Goal: Task Accomplishment & Management: Use online tool/utility

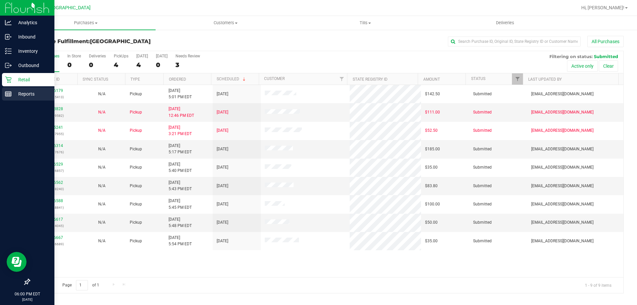
click at [24, 98] on div "Reports" at bounding box center [28, 93] width 52 height 13
click at [21, 94] on p "Reports" at bounding box center [32, 94] width 40 height 8
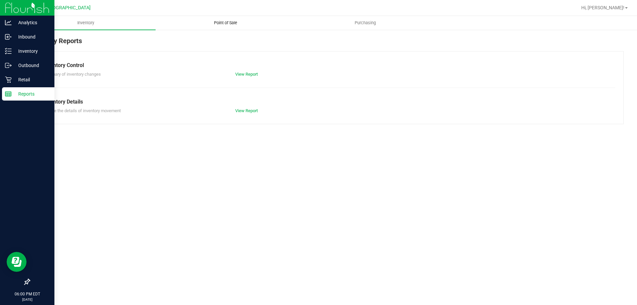
click at [234, 21] on span "Point of Sale" at bounding box center [225, 23] width 41 height 6
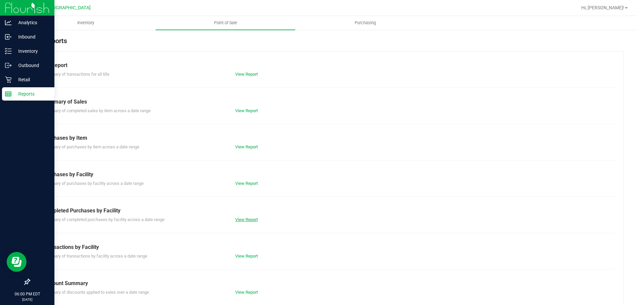
click at [250, 219] on link "View Report" at bounding box center [246, 219] width 23 height 5
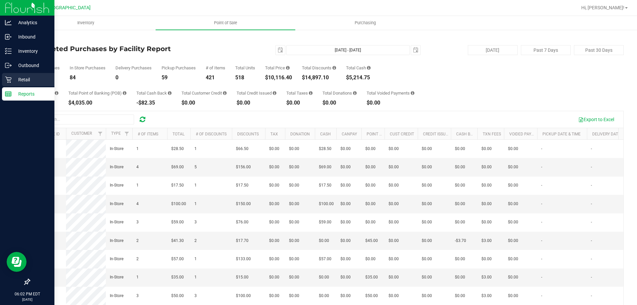
click at [28, 82] on p "Retail" at bounding box center [32, 80] width 40 height 8
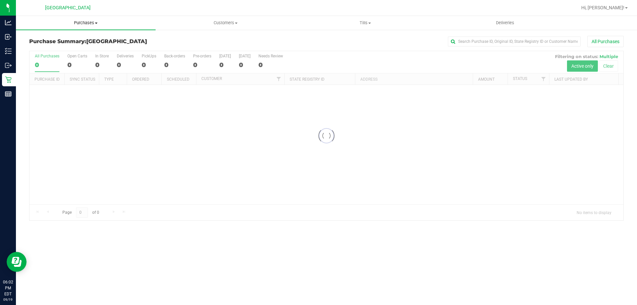
click at [86, 23] on span "Purchases" at bounding box center [86, 23] width 140 height 6
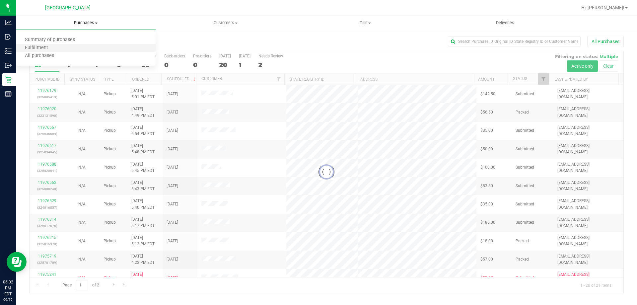
click at [85, 45] on li "Fulfillment" at bounding box center [86, 48] width 140 height 8
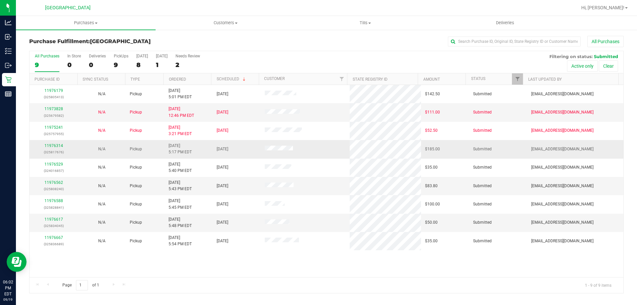
click at [51, 140] on td "11976314 (325817676)" at bounding box center [54, 149] width 48 height 18
click at [57, 147] on link "11976314" at bounding box center [53, 145] width 19 height 5
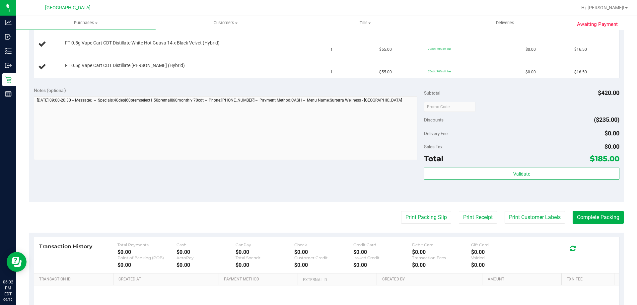
scroll to position [371, 0]
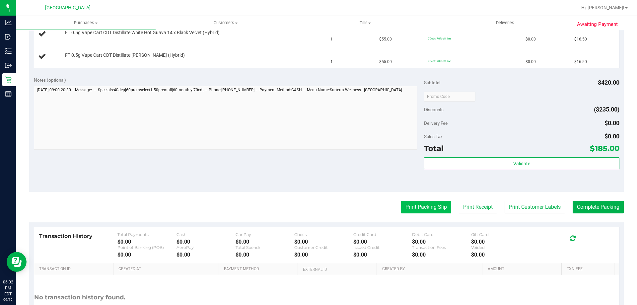
click at [421, 208] on button "Print Packing Slip" at bounding box center [426, 207] width 50 height 13
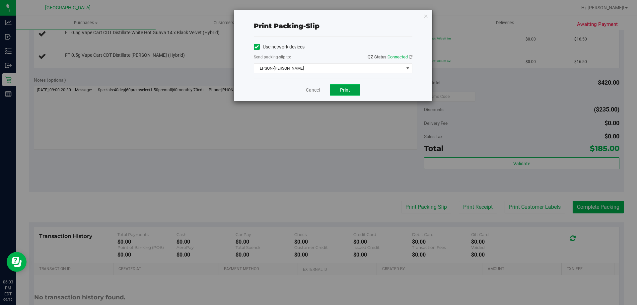
click at [343, 90] on span "Print" at bounding box center [345, 89] width 10 height 5
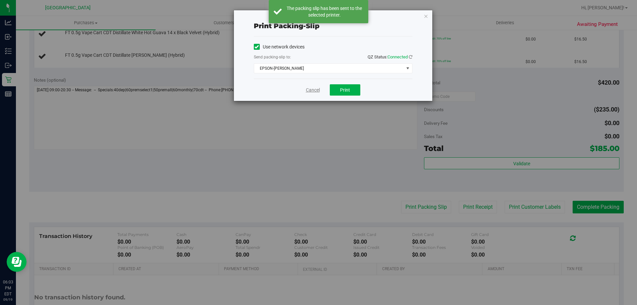
click at [307, 91] on link "Cancel" at bounding box center [313, 90] width 14 height 7
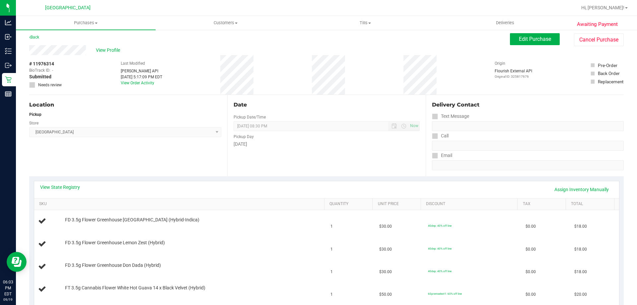
scroll to position [0, 0]
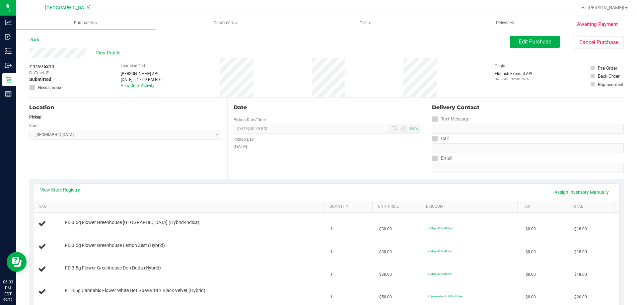
click at [73, 190] on link "View State Registry" at bounding box center [60, 190] width 40 height 7
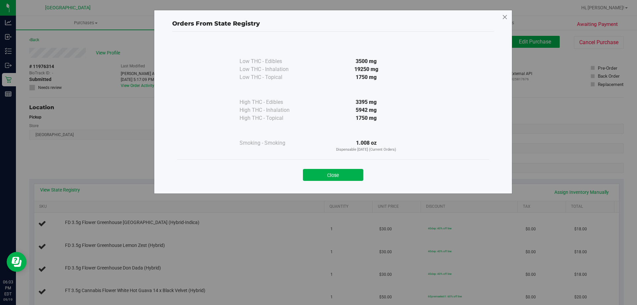
click at [506, 18] on icon at bounding box center [505, 17] width 6 height 11
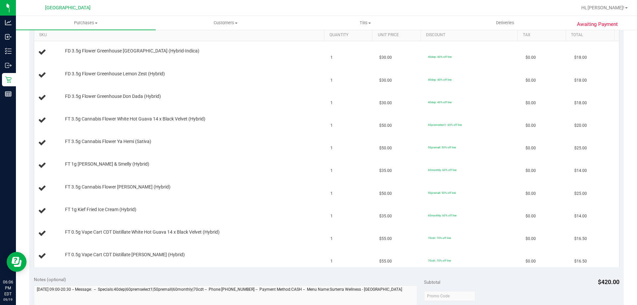
scroll to position [171, 0]
click at [86, 24] on span "Purchases" at bounding box center [86, 23] width 140 height 6
click at [81, 48] on li "Fulfillment" at bounding box center [86, 48] width 140 height 8
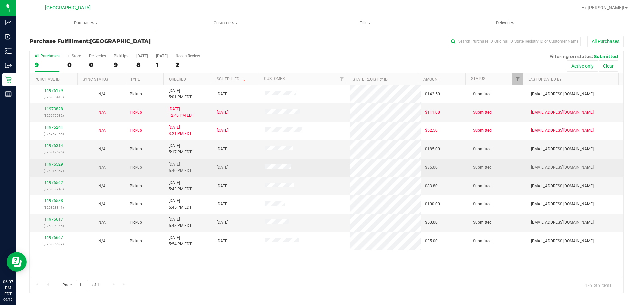
click at [45, 160] on td "11976529 (324016857)" at bounding box center [54, 168] width 48 height 18
click at [56, 165] on link "11976529" at bounding box center [53, 164] width 19 height 5
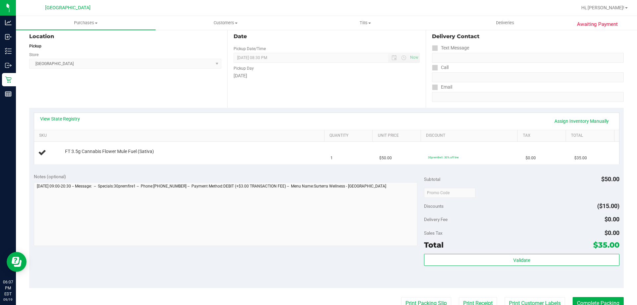
scroll to position [75, 0]
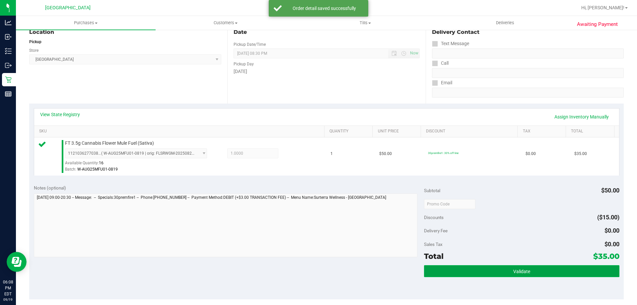
click at [515, 271] on span "Validate" at bounding box center [522, 271] width 17 height 5
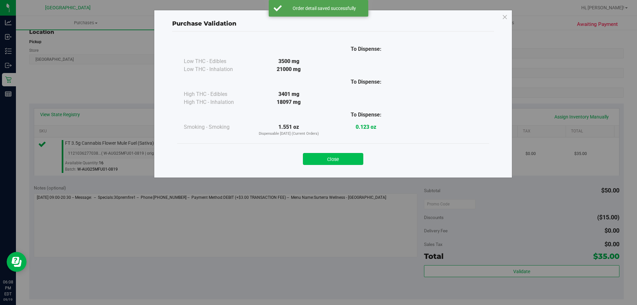
click at [317, 154] on button "Close" at bounding box center [333, 159] width 60 height 12
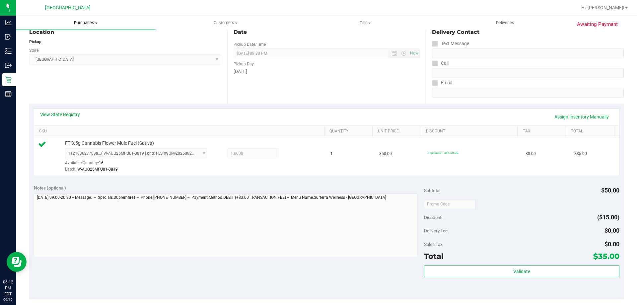
click at [87, 23] on span "Purchases" at bounding box center [86, 23] width 140 height 6
click at [80, 46] on li "Fulfillment" at bounding box center [86, 48] width 140 height 8
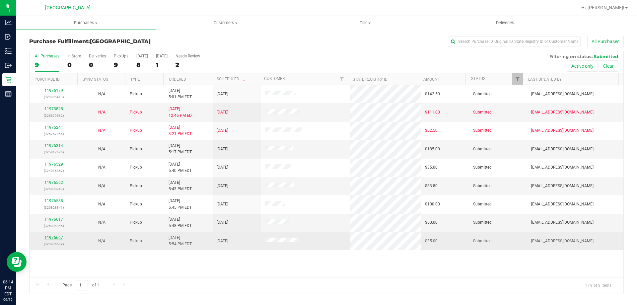
click at [54, 237] on link "11976667" at bounding box center [53, 237] width 19 height 5
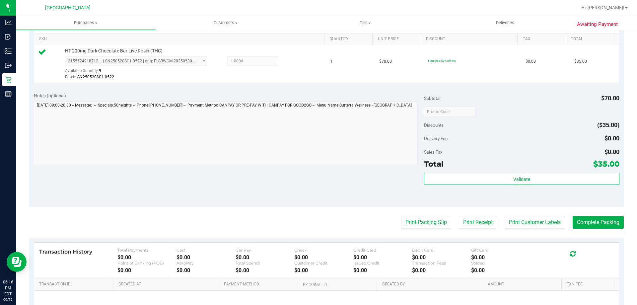
scroll to position [174, 0]
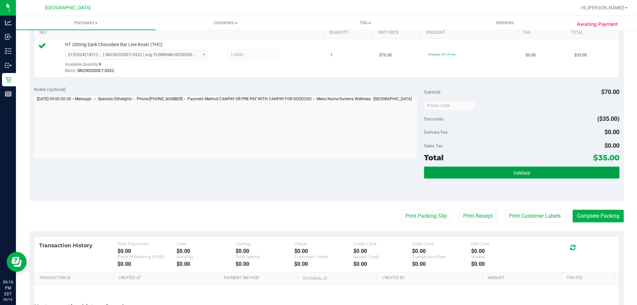
click at [514, 175] on span "Validate" at bounding box center [522, 172] width 17 height 5
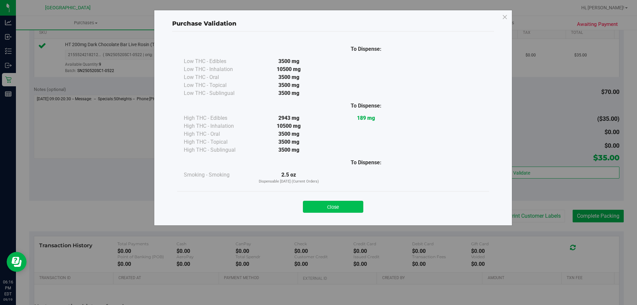
click at [351, 204] on button "Close" at bounding box center [333, 207] width 60 height 12
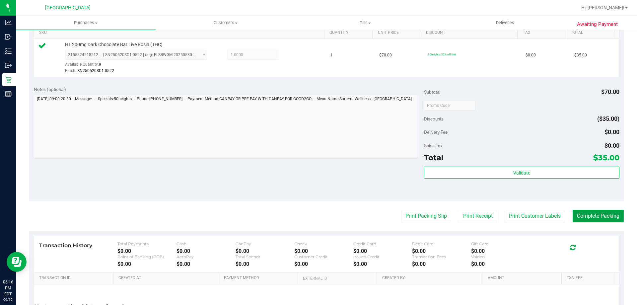
click at [579, 215] on button "Complete Packing" at bounding box center [598, 216] width 51 height 13
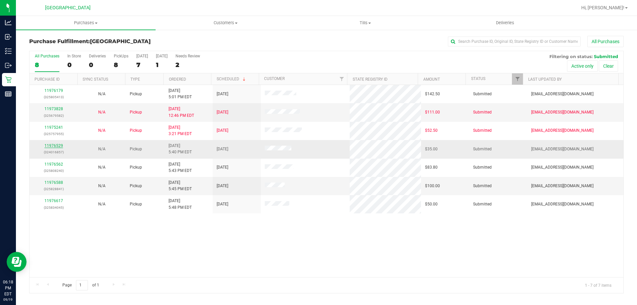
click at [54, 146] on link "11976529" at bounding box center [53, 145] width 19 height 5
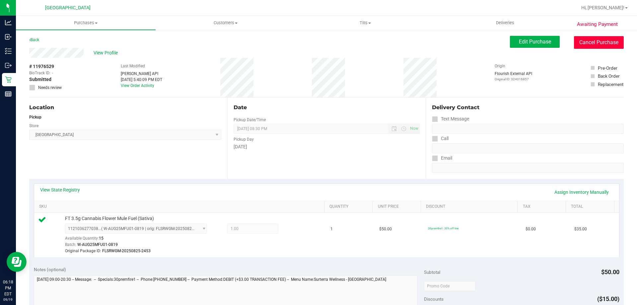
click at [582, 41] on button "Cancel Purchase" at bounding box center [599, 42] width 50 height 13
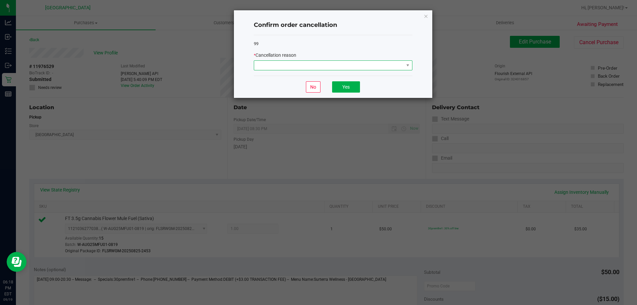
click at [365, 67] on span at bounding box center [329, 65] width 150 height 9
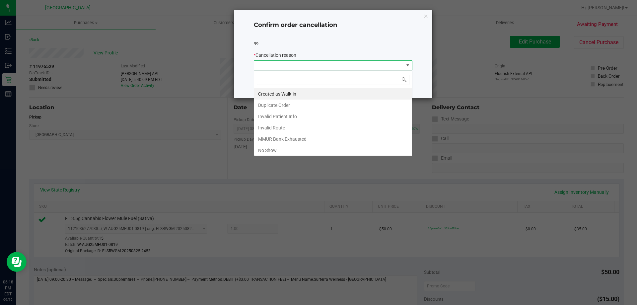
scroll to position [10, 159]
click at [338, 107] on li "Duplicate Order" at bounding box center [333, 105] width 158 height 11
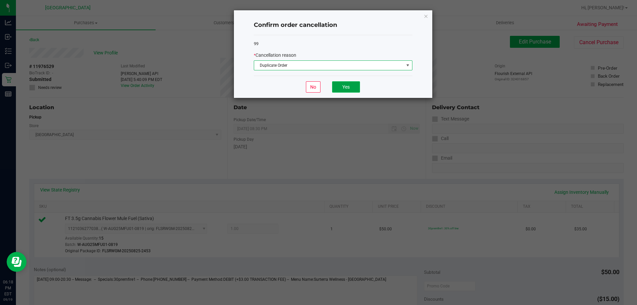
click at [345, 90] on button "Yes" at bounding box center [346, 86] width 28 height 11
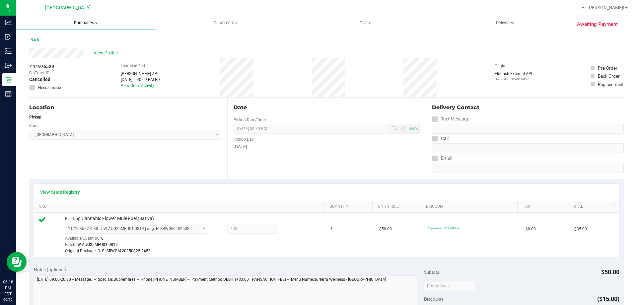
click at [80, 24] on span "Purchases" at bounding box center [86, 23] width 140 height 6
click at [79, 47] on li "Fulfillment" at bounding box center [86, 48] width 140 height 8
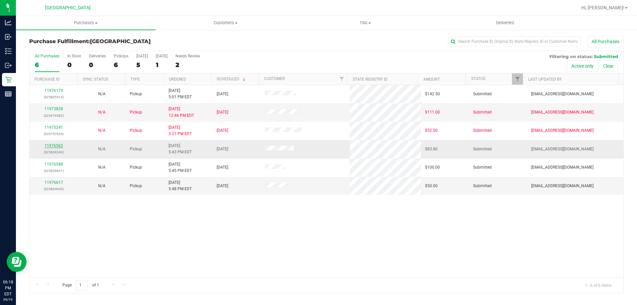
click at [53, 144] on link "11976562" at bounding box center [53, 145] width 19 height 5
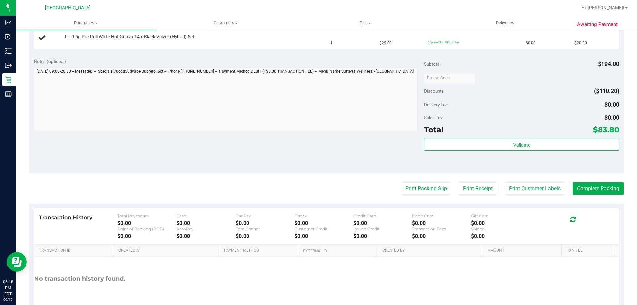
scroll to position [266, 0]
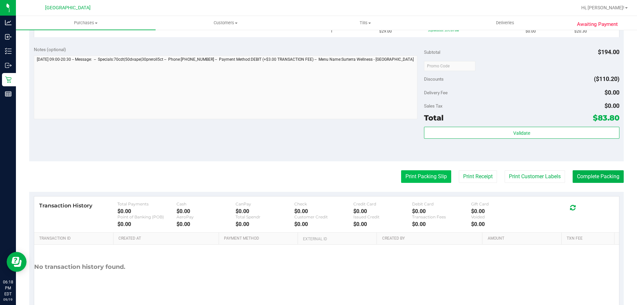
click at [414, 171] on button "Print Packing Slip" at bounding box center [426, 176] width 50 height 13
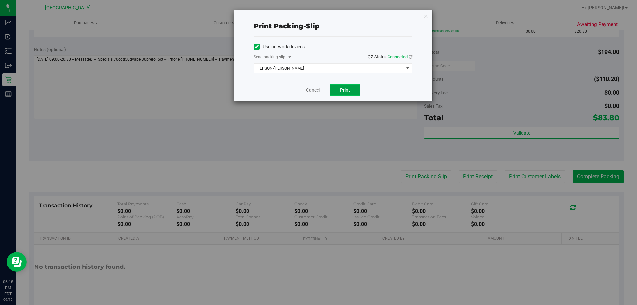
click at [347, 91] on span "Print" at bounding box center [345, 89] width 10 height 5
click at [308, 92] on link "Cancel" at bounding box center [313, 90] width 14 height 7
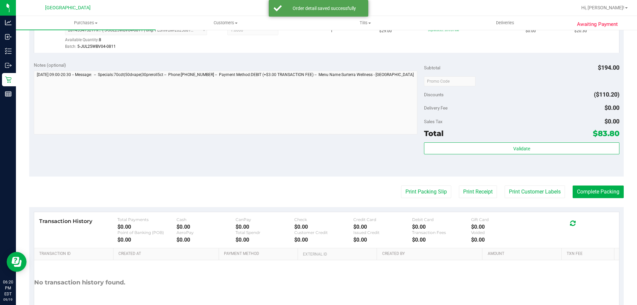
scroll to position [316, 0]
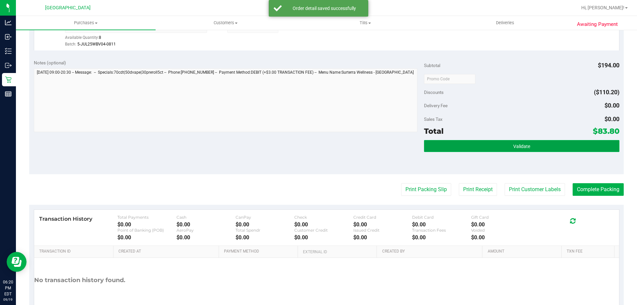
click at [467, 149] on button "Validate" at bounding box center [521, 146] width 195 height 12
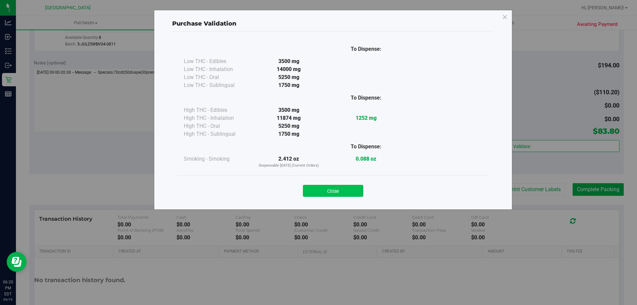
click at [325, 192] on button "Close" at bounding box center [333, 191] width 60 height 12
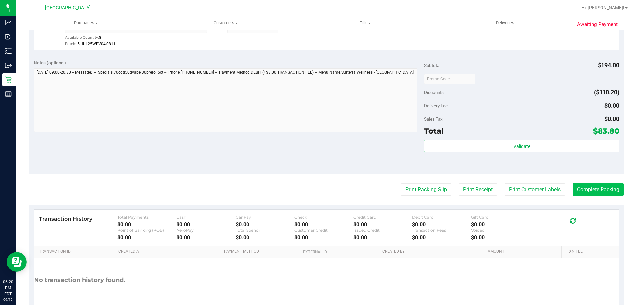
click at [592, 192] on button "Complete Packing" at bounding box center [598, 189] width 51 height 13
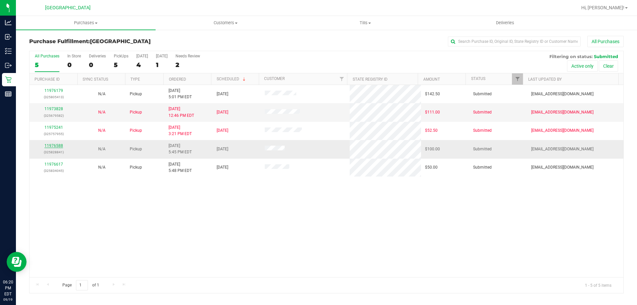
click at [53, 146] on link "11976588" at bounding box center [53, 145] width 19 height 5
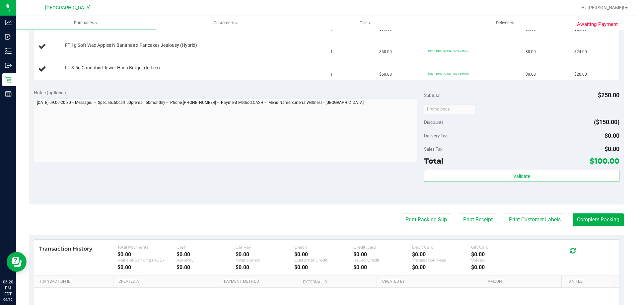
scroll to position [256, 0]
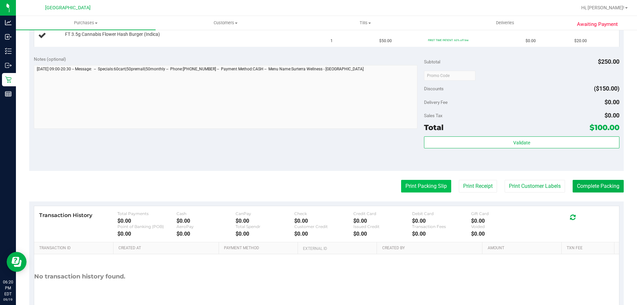
click at [415, 185] on button "Print Packing Slip" at bounding box center [426, 186] width 50 height 13
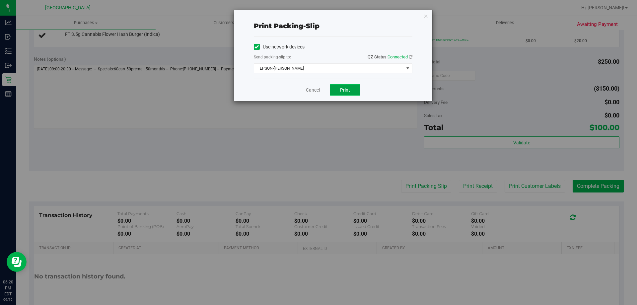
click at [342, 91] on span "Print" at bounding box center [345, 89] width 10 height 5
click at [316, 92] on link "Cancel" at bounding box center [313, 90] width 14 height 7
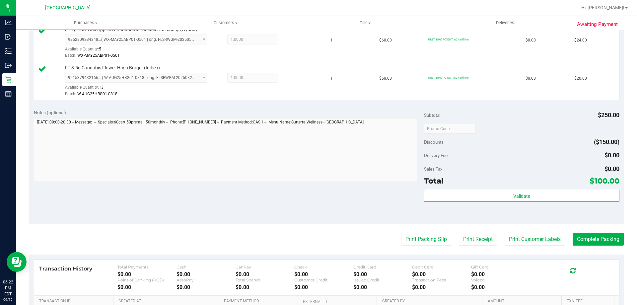
scroll to position [308, 0]
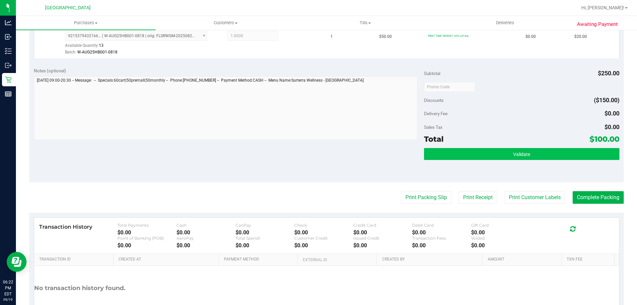
click at [455, 153] on button "Validate" at bounding box center [521, 154] width 195 height 12
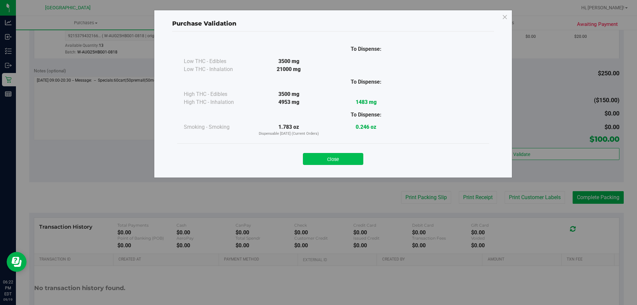
click at [327, 163] on button "Close" at bounding box center [333, 159] width 60 height 12
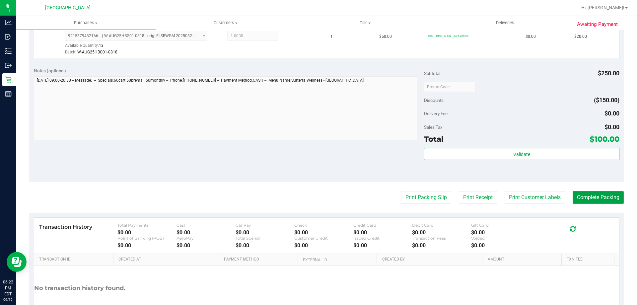
click at [590, 199] on button "Complete Packing" at bounding box center [598, 197] width 51 height 13
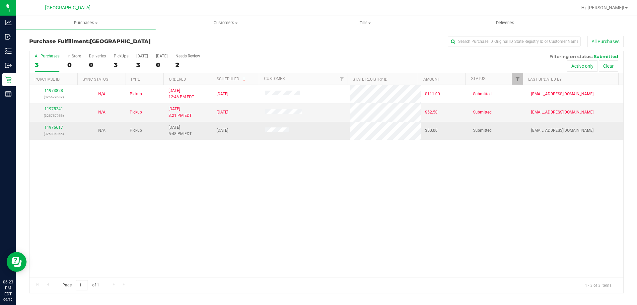
click at [55, 125] on div "11976617 (325834045)" at bounding box center [54, 130] width 40 height 13
click at [55, 126] on link "11976617" at bounding box center [53, 127] width 19 height 5
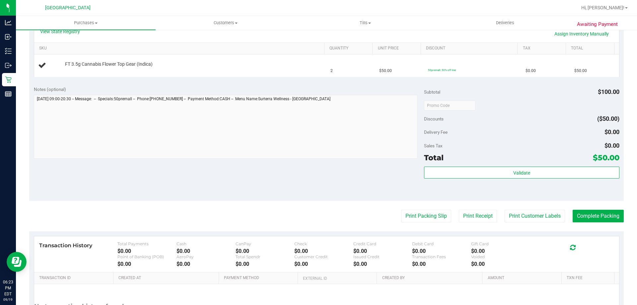
scroll to position [160, 0]
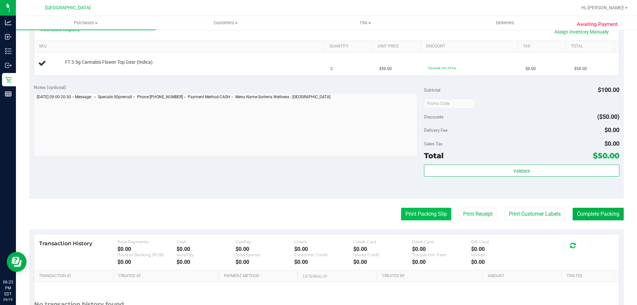
click at [429, 215] on button "Print Packing Slip" at bounding box center [426, 214] width 50 height 13
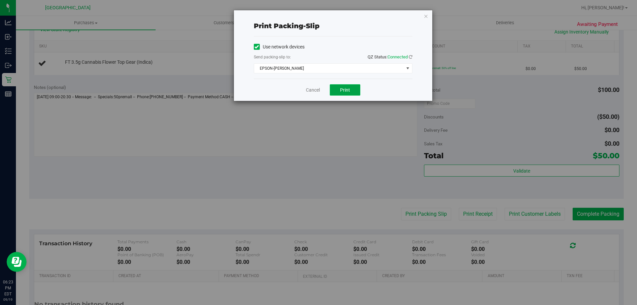
click at [337, 92] on button "Print" at bounding box center [345, 89] width 31 height 11
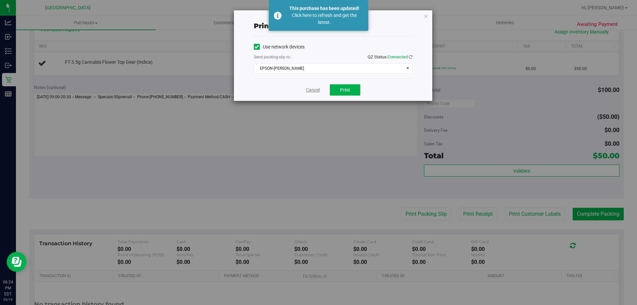
click at [306, 92] on link "Cancel" at bounding box center [313, 90] width 14 height 7
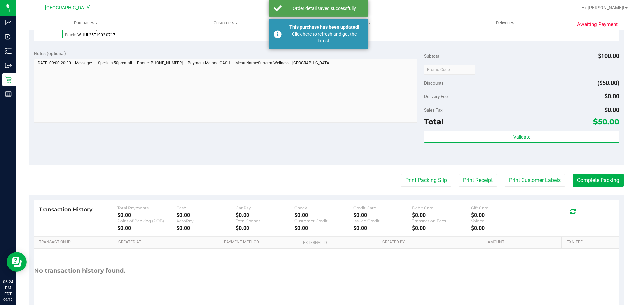
scroll to position [210, 0]
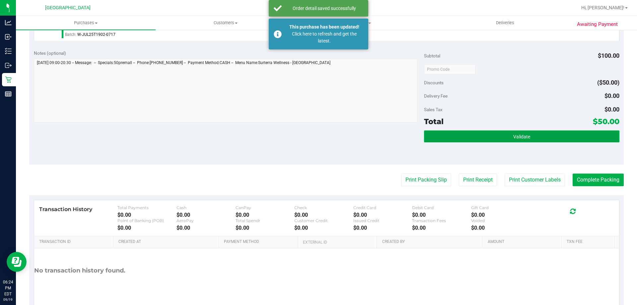
click at [459, 139] on button "Validate" at bounding box center [521, 136] width 195 height 12
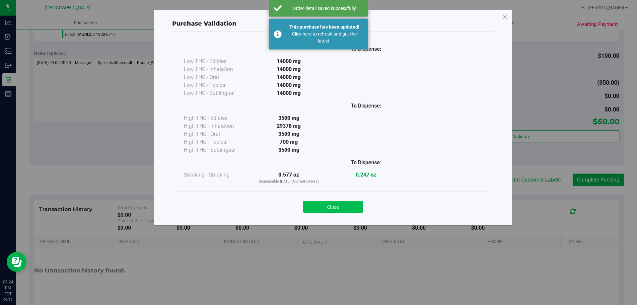
click at [325, 203] on button "Close" at bounding box center [333, 207] width 60 height 12
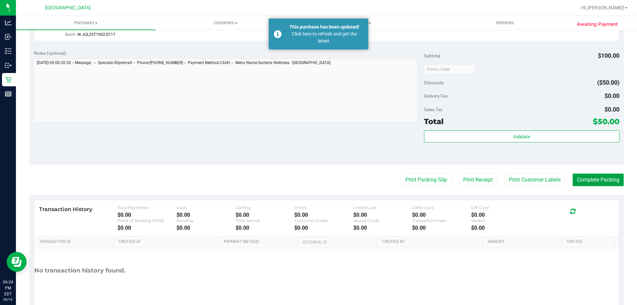
click at [593, 181] on button "Complete Packing" at bounding box center [598, 180] width 51 height 13
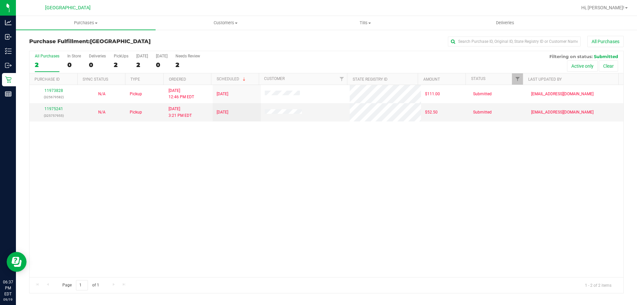
click at [118, 162] on div "11973828 (325679582) N/A Pickup [DATE] 12:46 PM EDT 9/19/2025 $111.00 Submitted…" at bounding box center [327, 181] width 594 height 192
click at [65, 192] on div "11973828 (325679582) N/A Pickup [DATE] 12:46 PM EDT 9/19/2025 $111.00 Submitted…" at bounding box center [327, 181] width 594 height 192
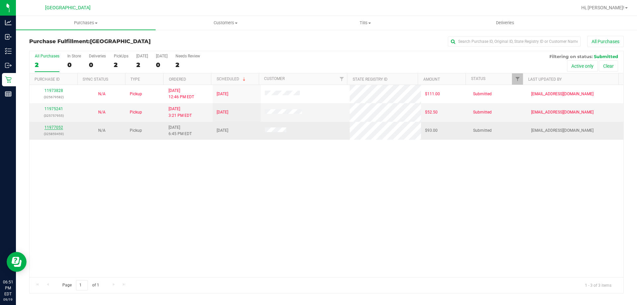
click at [55, 126] on link "11977052" at bounding box center [53, 127] width 19 height 5
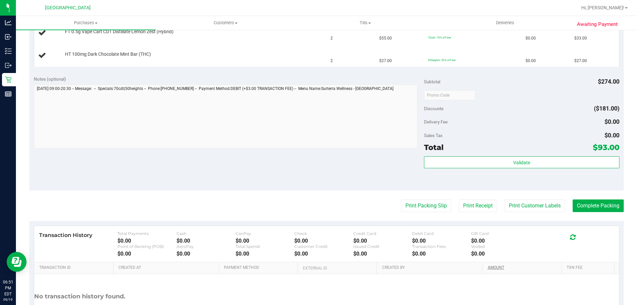
scroll to position [216, 0]
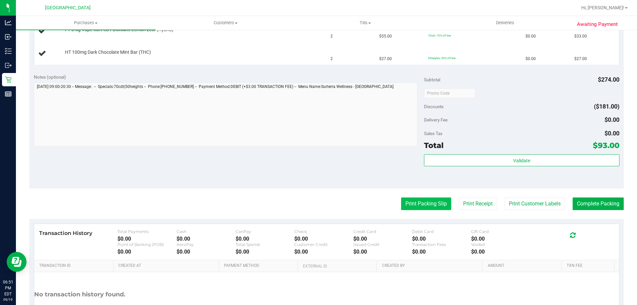
click at [422, 202] on button "Print Packing Slip" at bounding box center [426, 204] width 50 height 13
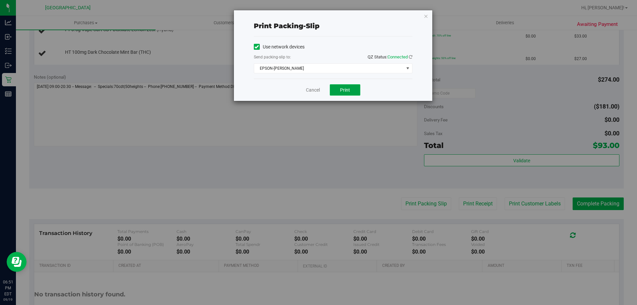
click at [343, 88] on span "Print" at bounding box center [345, 89] width 10 height 5
click at [311, 87] on link "Cancel" at bounding box center [313, 90] width 14 height 7
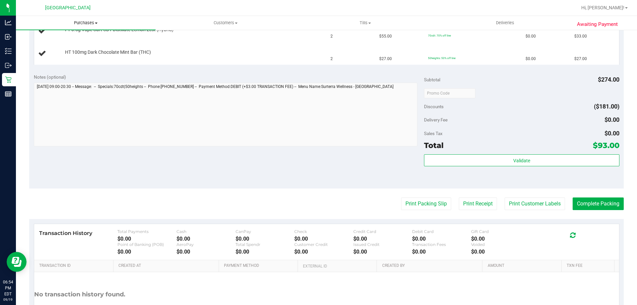
click at [80, 23] on span "Purchases" at bounding box center [86, 23] width 140 height 6
click at [77, 49] on li "Fulfillment" at bounding box center [86, 48] width 140 height 8
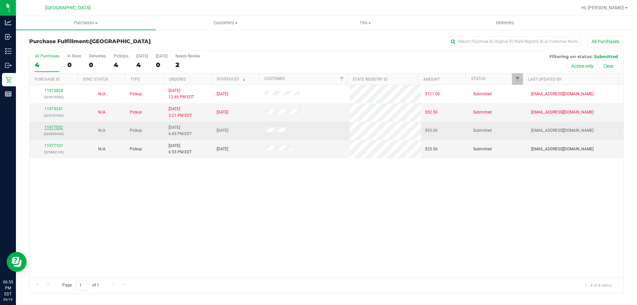
click at [57, 126] on link "11977052" at bounding box center [53, 127] width 19 height 5
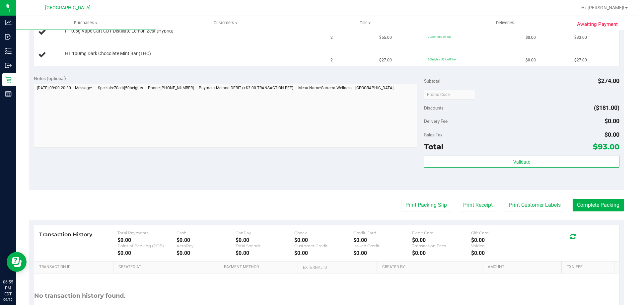
scroll to position [249, 0]
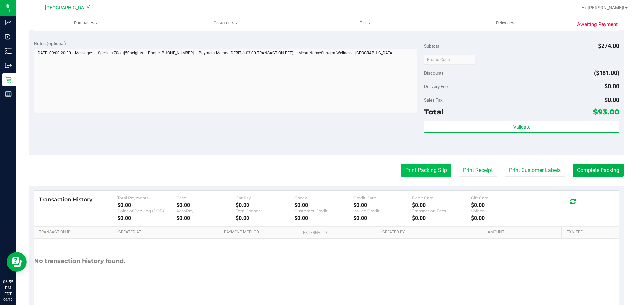
click at [410, 167] on button "Print Packing Slip" at bounding box center [426, 170] width 50 height 13
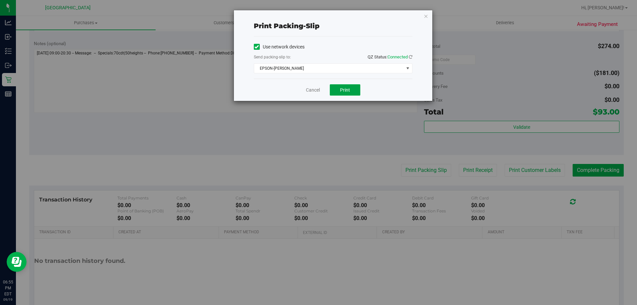
drag, startPoint x: 339, startPoint y: 85, endPoint x: 373, endPoint y: 161, distance: 83.4
click at [340, 87] on button "Print" at bounding box center [345, 89] width 31 height 11
click at [309, 92] on link "Cancel" at bounding box center [313, 90] width 14 height 7
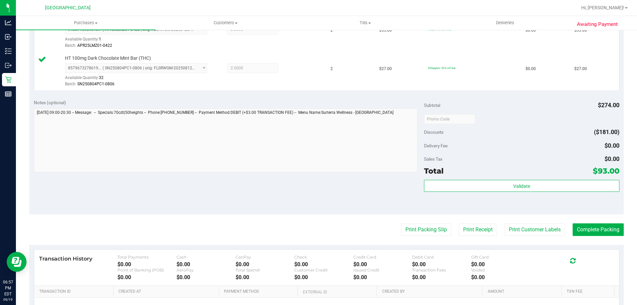
scroll to position [271, 0]
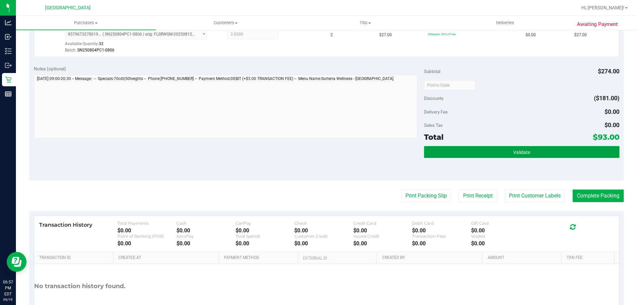
click at [445, 156] on button "Validate" at bounding box center [521, 152] width 195 height 12
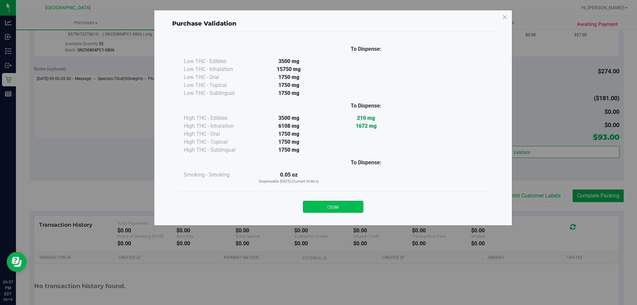
click at [329, 202] on button "Close" at bounding box center [333, 207] width 60 height 12
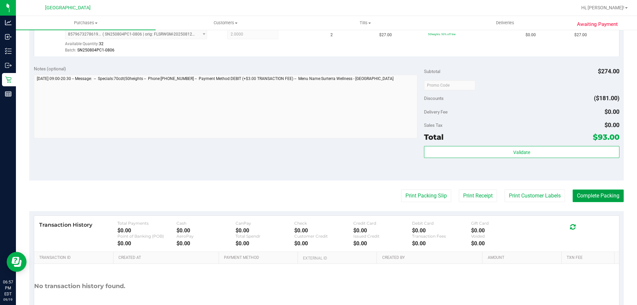
click at [601, 198] on button "Complete Packing" at bounding box center [598, 196] width 51 height 13
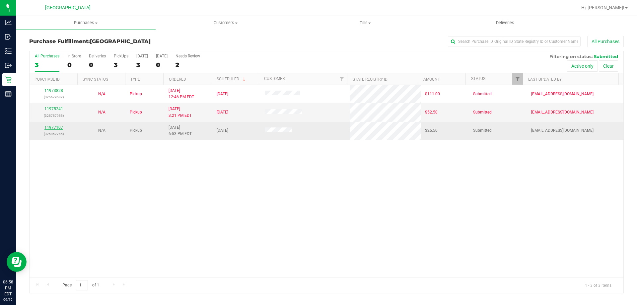
click at [55, 125] on link "11977107" at bounding box center [53, 127] width 19 height 5
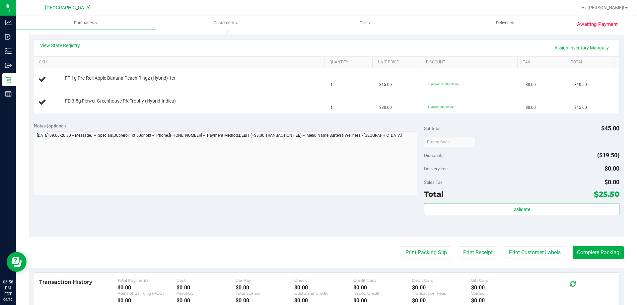
scroll to position [245, 0]
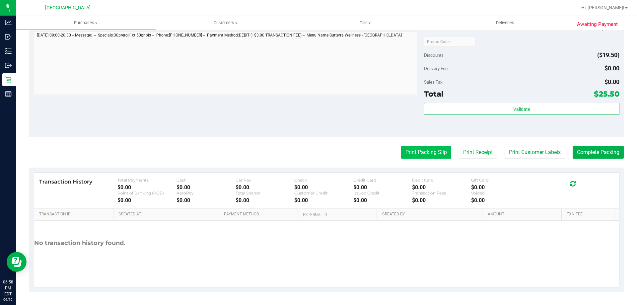
click at [426, 151] on button "Print Packing Slip" at bounding box center [426, 152] width 50 height 13
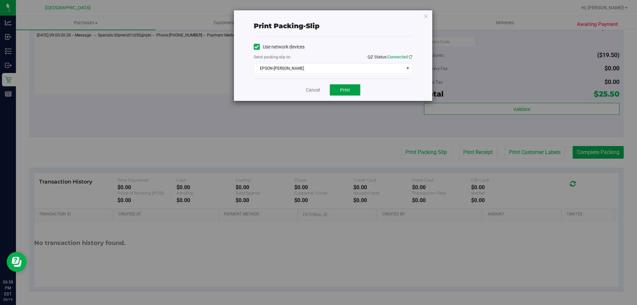
drag, startPoint x: 339, startPoint y: 89, endPoint x: 350, endPoint y: 93, distance: 11.0
click at [341, 89] on button "Print" at bounding box center [345, 89] width 31 height 11
click at [309, 93] on link "Cancel" at bounding box center [313, 90] width 14 height 7
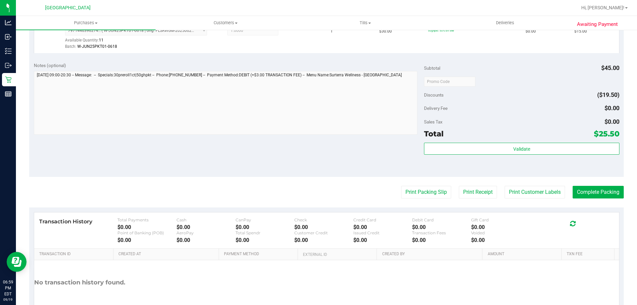
scroll to position [250, 0]
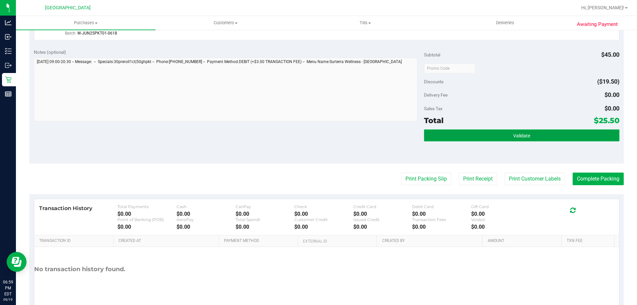
click at [460, 133] on button "Validate" at bounding box center [521, 135] width 195 height 12
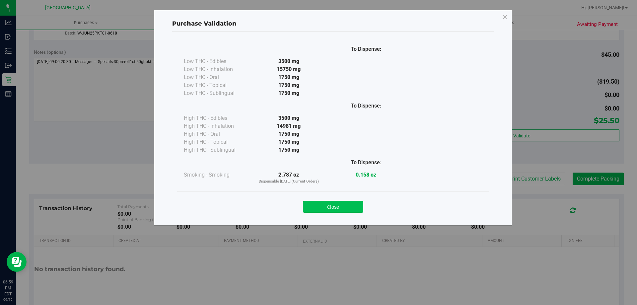
click at [334, 203] on button "Close" at bounding box center [333, 207] width 60 height 12
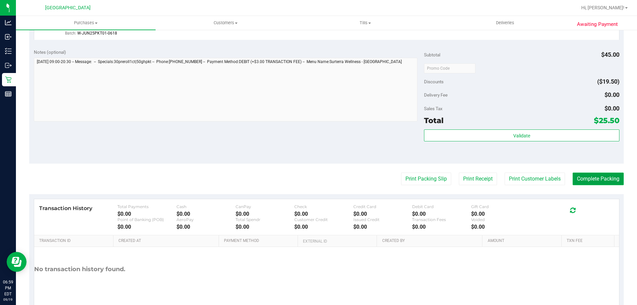
click at [599, 177] on button "Complete Packing" at bounding box center [598, 179] width 51 height 13
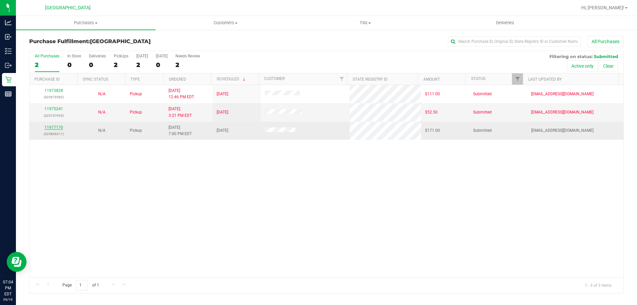
click at [55, 126] on link "11977170" at bounding box center [53, 127] width 19 height 5
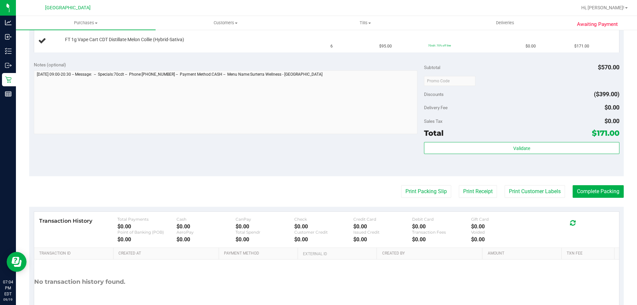
scroll to position [185, 0]
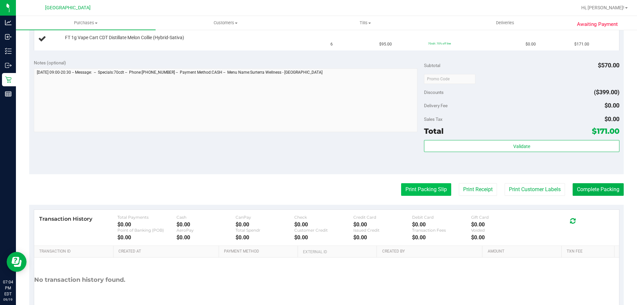
click at [422, 187] on button "Print Packing Slip" at bounding box center [426, 189] width 50 height 13
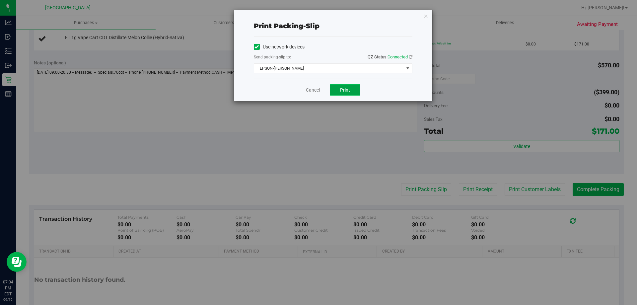
click at [347, 92] on span "Print" at bounding box center [345, 89] width 10 height 5
click at [310, 91] on link "Cancel" at bounding box center [313, 90] width 14 height 7
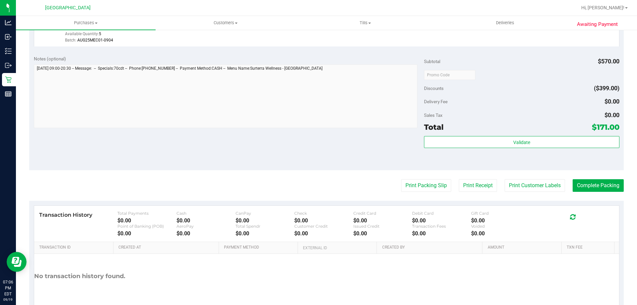
scroll to position [206, 0]
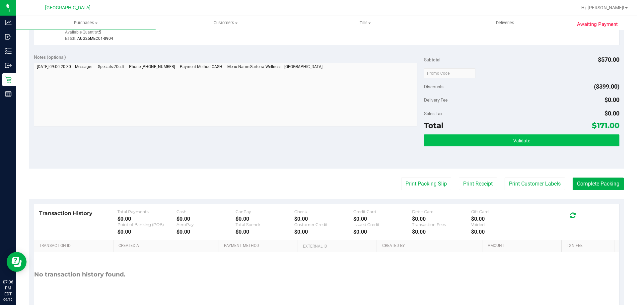
click at [446, 143] on button "Validate" at bounding box center [521, 140] width 195 height 12
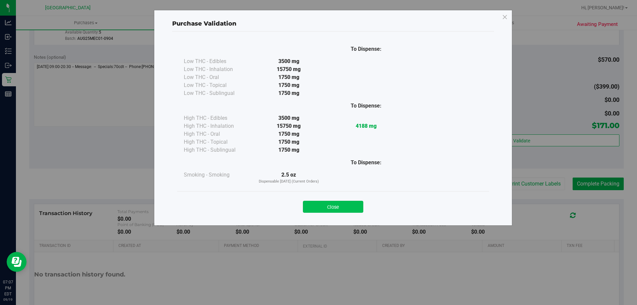
click at [325, 202] on button "Close" at bounding box center [333, 207] width 60 height 12
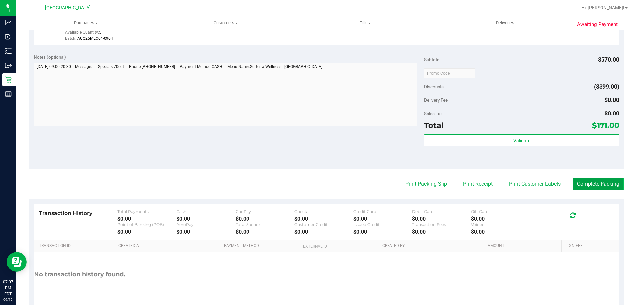
click at [588, 185] on button "Complete Packing" at bounding box center [598, 184] width 51 height 13
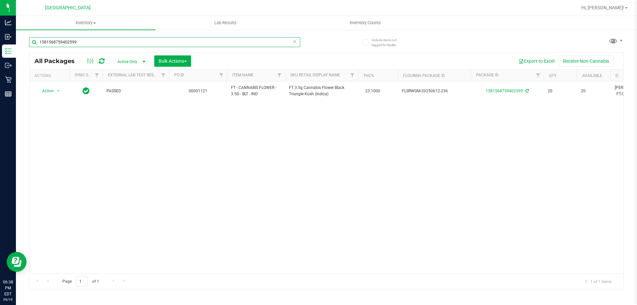
click at [90, 41] on input "1581568759402599" at bounding box center [164, 42] width 271 height 10
type input "1"
type input "2414006945715725"
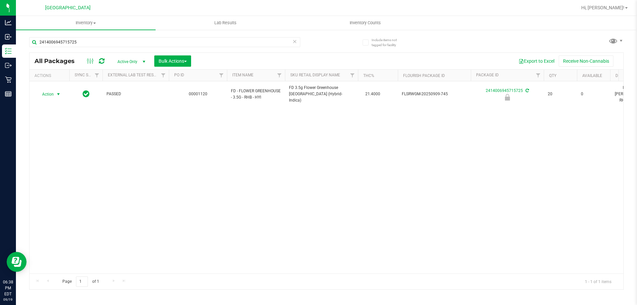
click at [58, 92] on span "select" at bounding box center [58, 94] width 5 height 5
click at [63, 165] on li "Unlock package" at bounding box center [58, 170] width 42 height 10
click at [91, 45] on input "2414006945715725" at bounding box center [164, 42] width 271 height 10
type input "2"
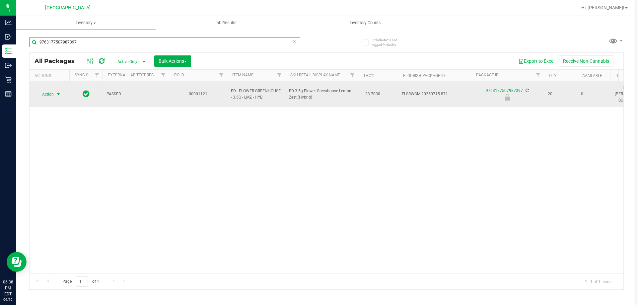
type input "9763177507987397"
click at [59, 92] on span "select" at bounding box center [58, 94] width 5 height 5
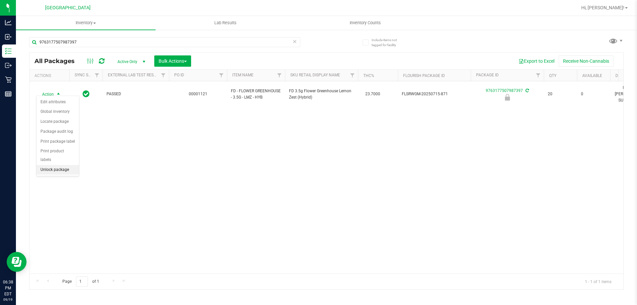
click at [64, 165] on li "Unlock package" at bounding box center [58, 170] width 42 height 10
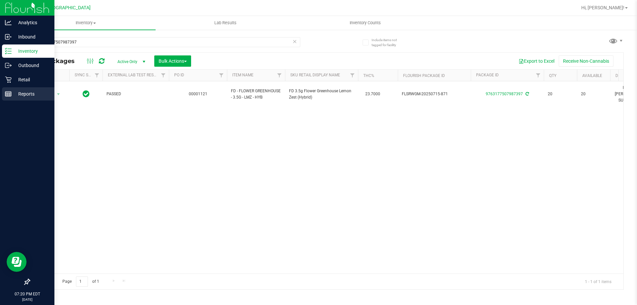
click at [26, 93] on p "Reports" at bounding box center [32, 94] width 40 height 8
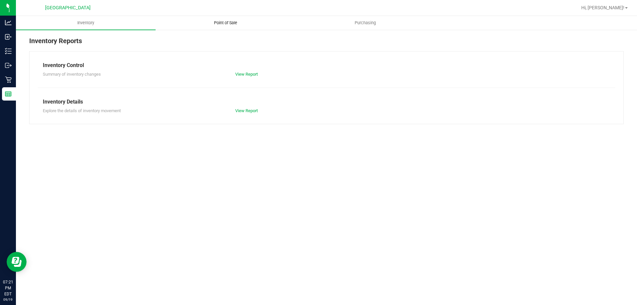
click at [228, 23] on span "Point of Sale" at bounding box center [225, 23] width 41 height 6
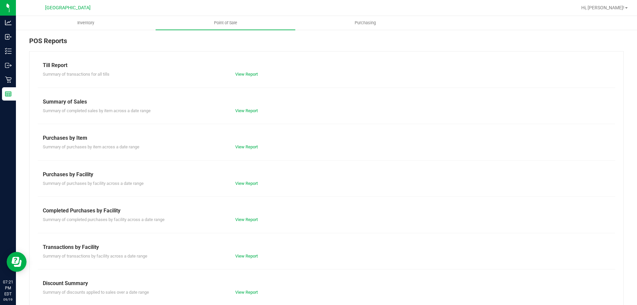
click at [241, 223] on div "Till Report Summary of transactions for all tills View Report Summary of Sales …" at bounding box center [326, 196] width 595 height 291
click at [244, 217] on link "View Report" at bounding box center [246, 219] width 23 height 5
